Goal: Obtain resource: Download file/media

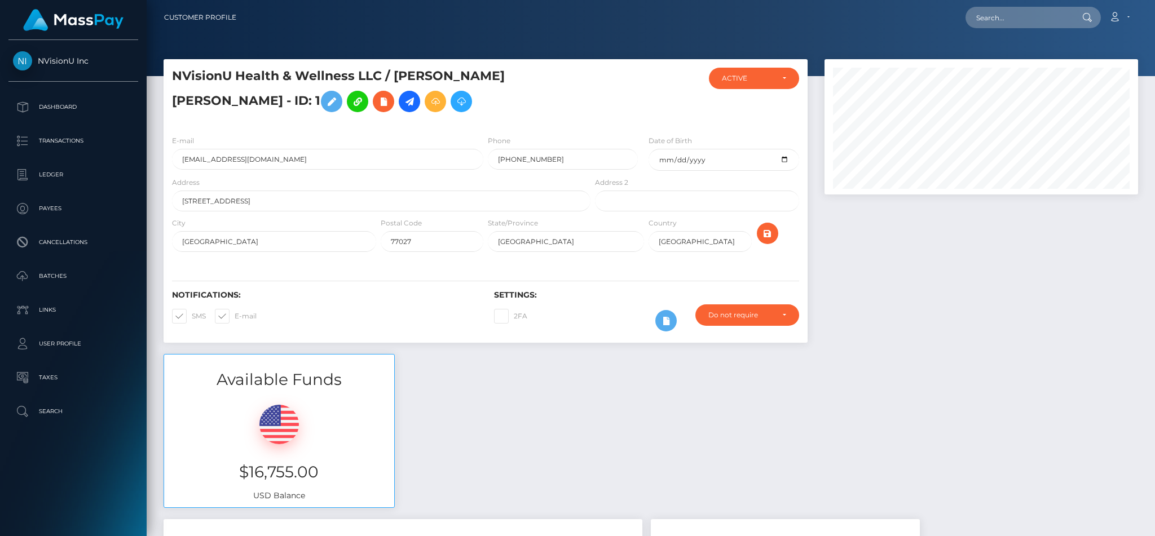
scroll to position [135, 313]
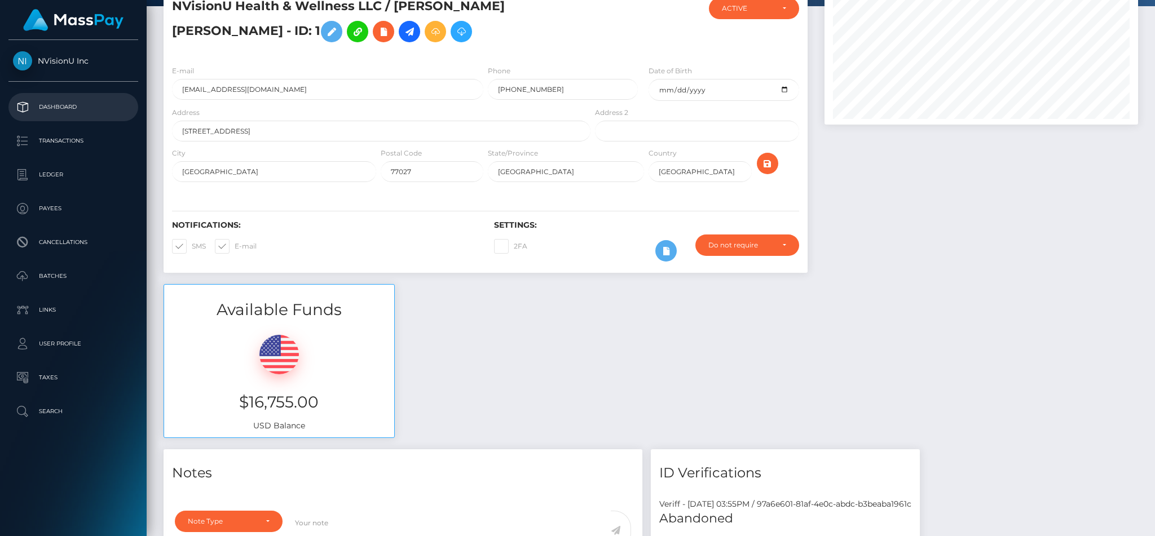
click at [54, 117] on link "Dashboard" at bounding box center [73, 107] width 130 height 28
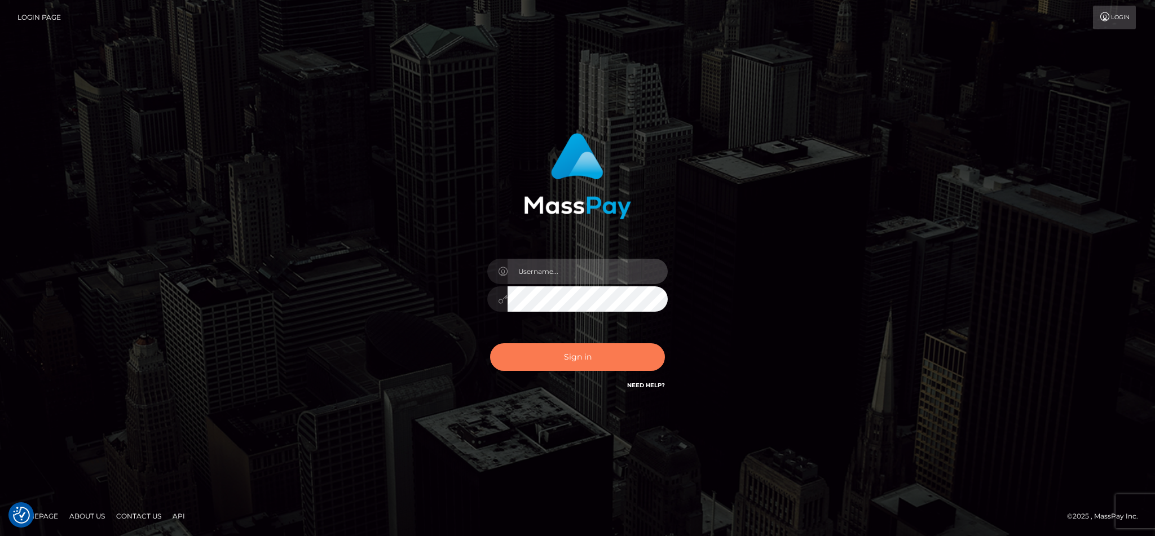
type input "cgomez.nvision"
click at [535, 357] on button "Sign in" at bounding box center [577, 357] width 175 height 28
type input "cgomez.nvision"
click at [534, 352] on button "Sign in" at bounding box center [577, 357] width 175 height 28
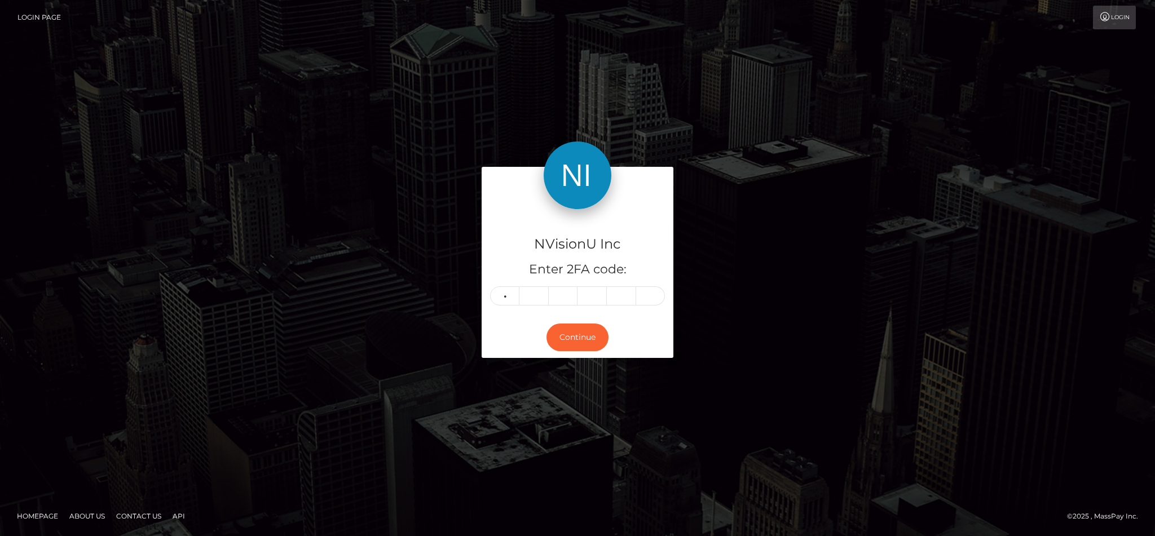
type input "0"
type input "4"
type input "6"
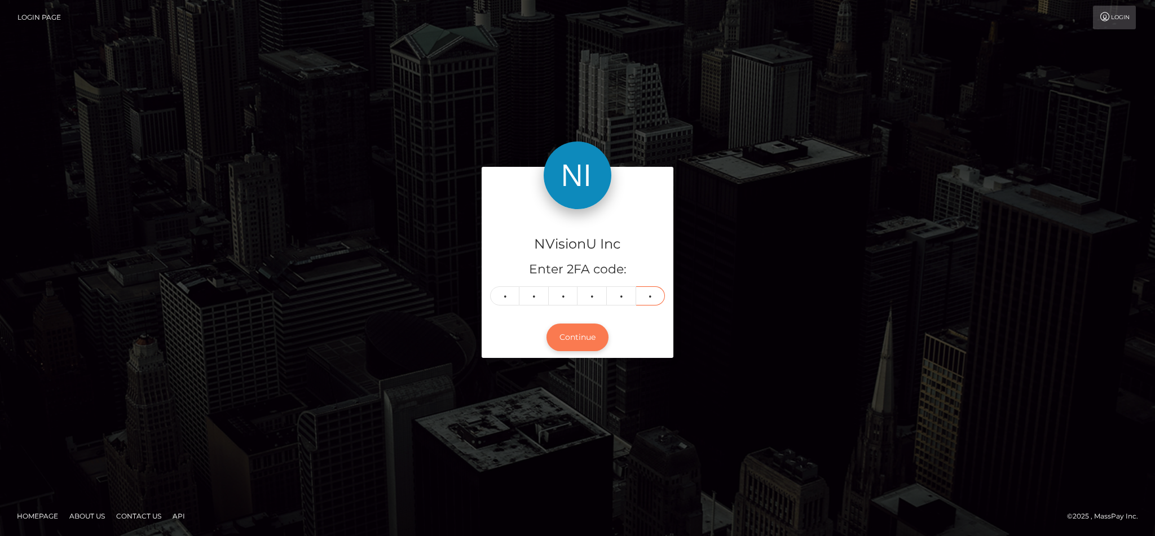
type input "8"
click at [568, 347] on button "Continue" at bounding box center [577, 338] width 62 height 28
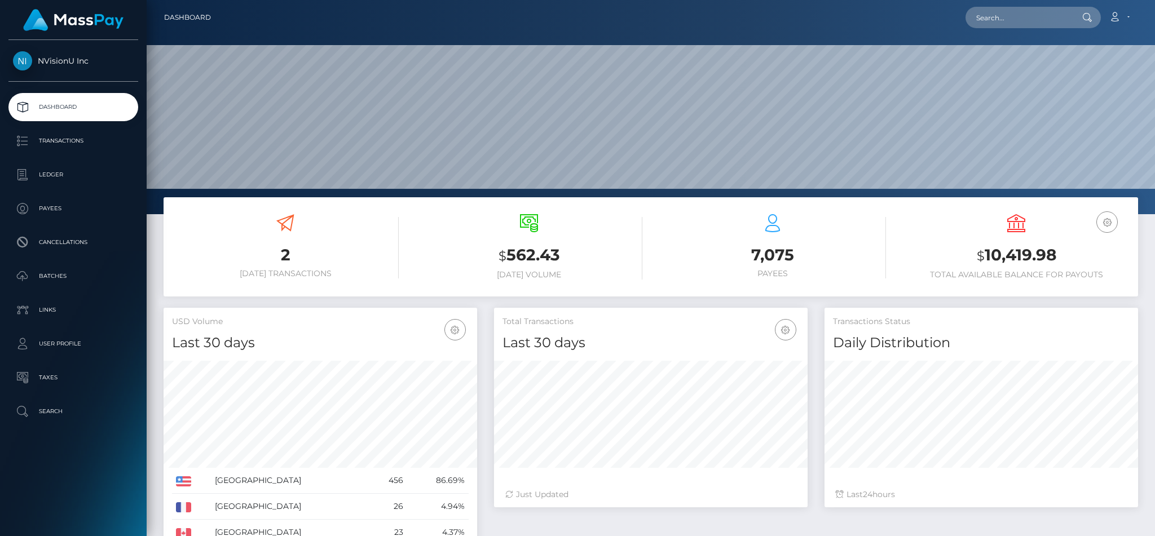
scroll to position [200, 313]
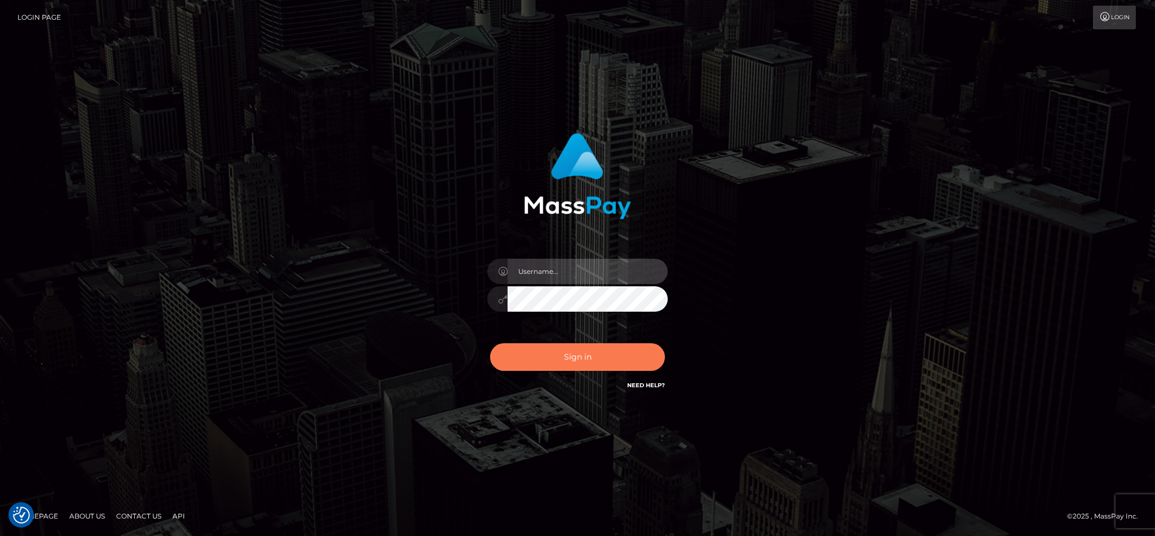
type input "cgomez.nvision"
click at [597, 354] on button "Sign in" at bounding box center [577, 357] width 175 height 28
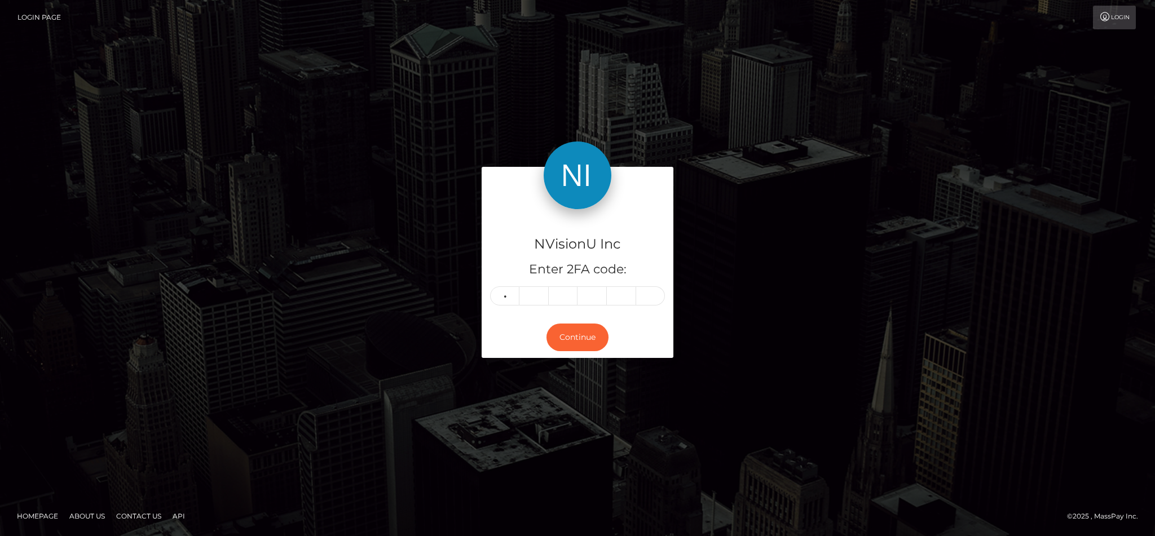
type input "1"
type input "0"
type input "1"
type input "6"
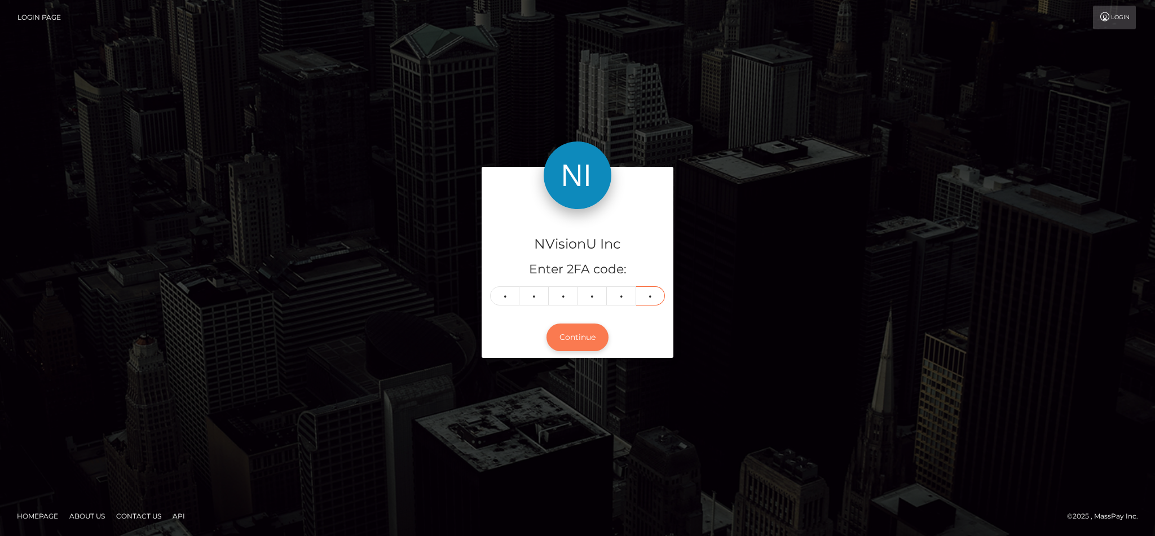
type input "4"
click at [583, 334] on button "Continue" at bounding box center [577, 338] width 62 height 28
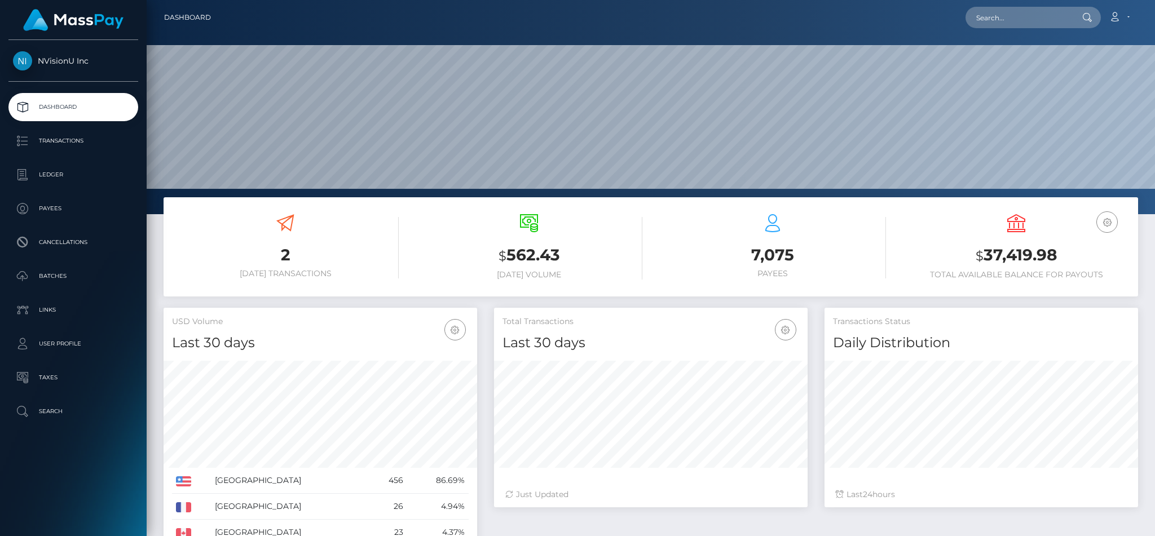
scroll to position [200, 313]
click at [64, 284] on p "Batches" at bounding box center [73, 276] width 121 height 17
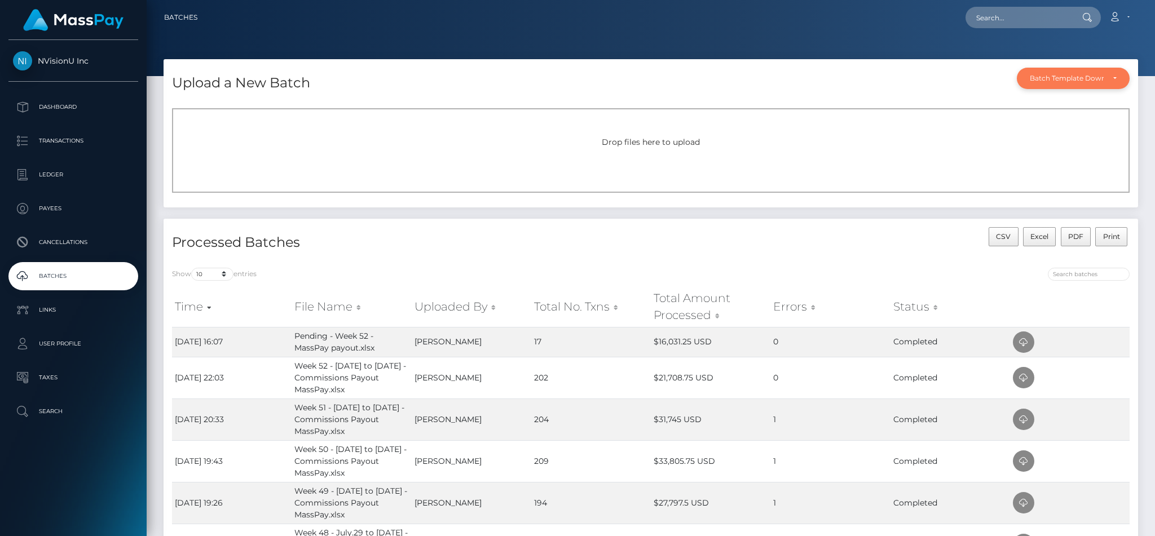
click at [1041, 83] on div "Batch Template Download" at bounding box center [1073, 78] width 113 height 21
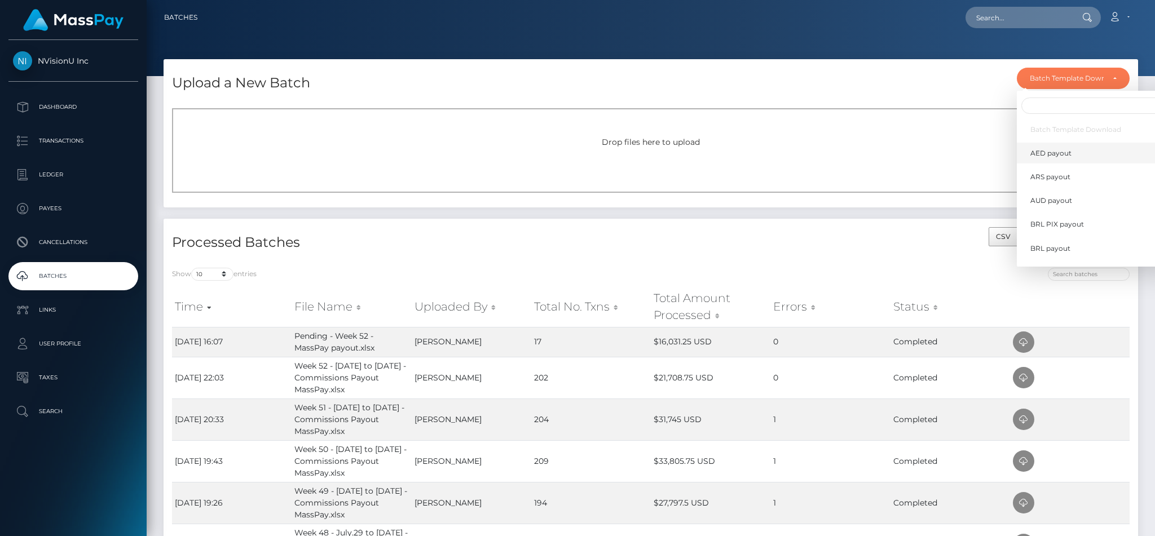
click at [1058, 151] on span "AED payout" at bounding box center [1050, 153] width 41 height 10
select select "/batch_templates/AED payout.xlsx"
select select
